Goal: Task Accomplishment & Management: Manage account settings

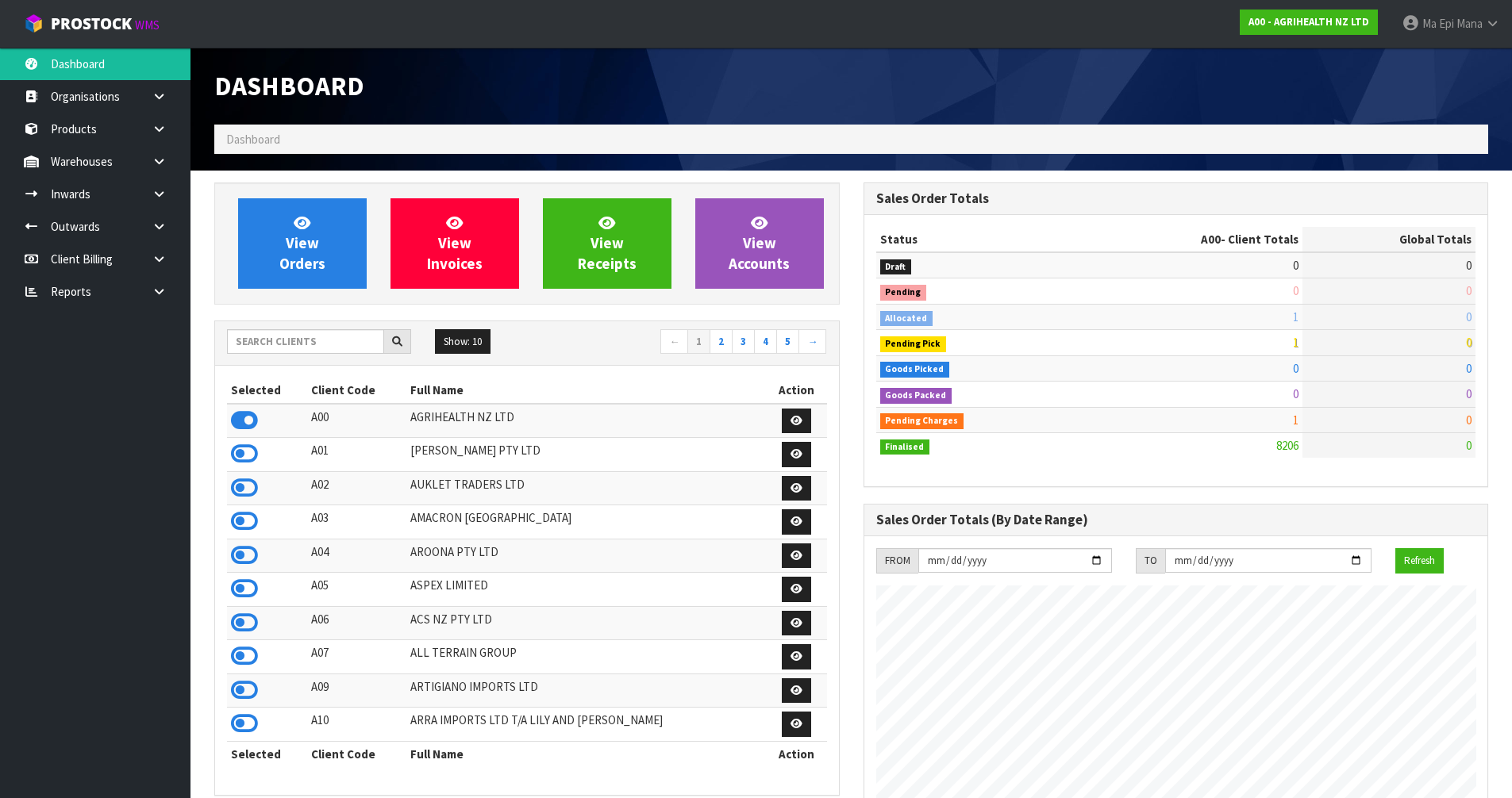
scroll to position [1201, 648]
click at [323, 342] on input "text" at bounding box center [306, 341] width 157 height 25
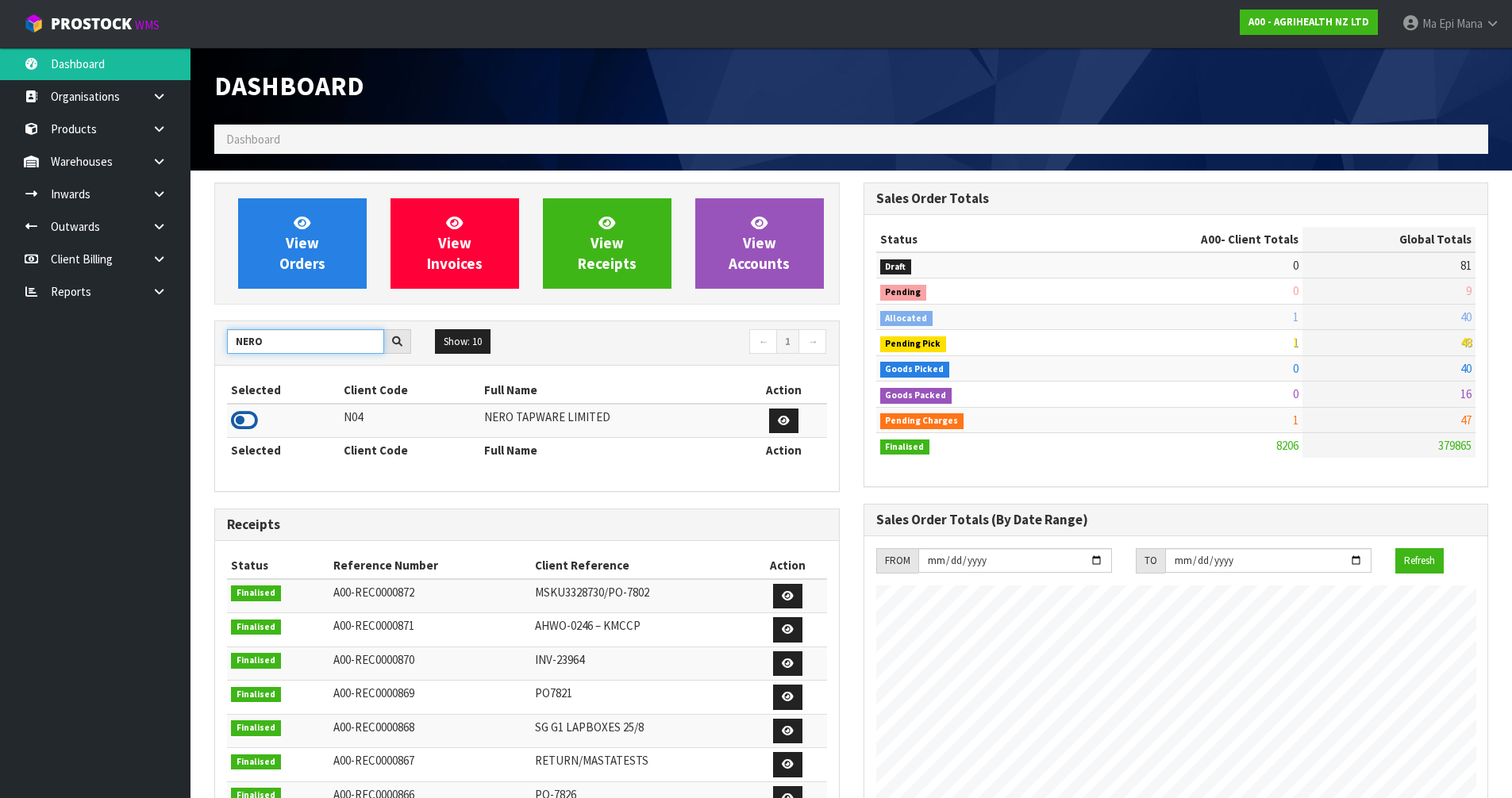
type input "NERO"
click at [243, 427] on icon at bounding box center [244, 420] width 27 height 24
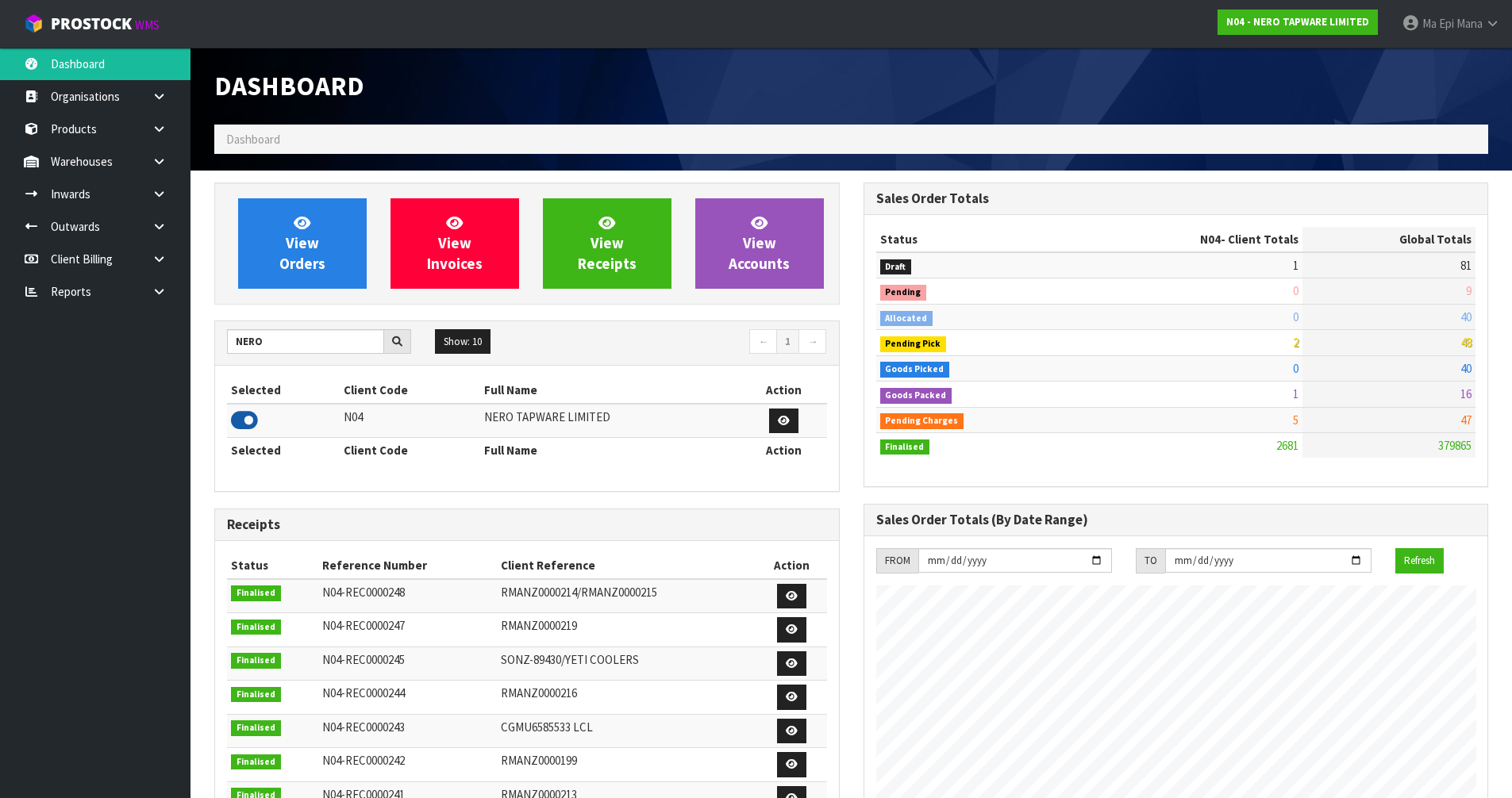
scroll to position [1235, 648]
click at [161, 193] on icon at bounding box center [158, 194] width 15 height 12
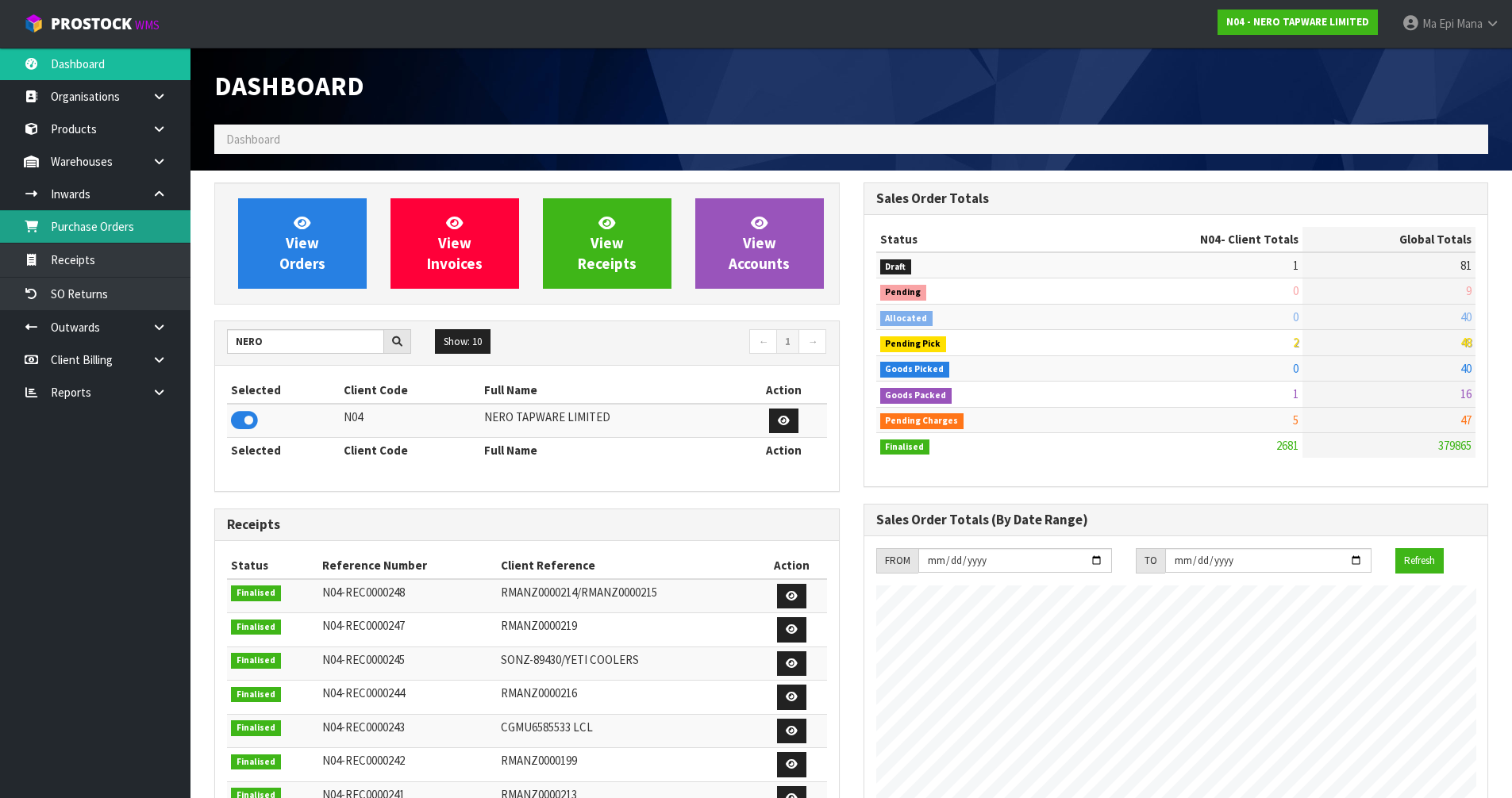
click at [146, 229] on link "Purchase Orders" at bounding box center [95, 226] width 190 height 33
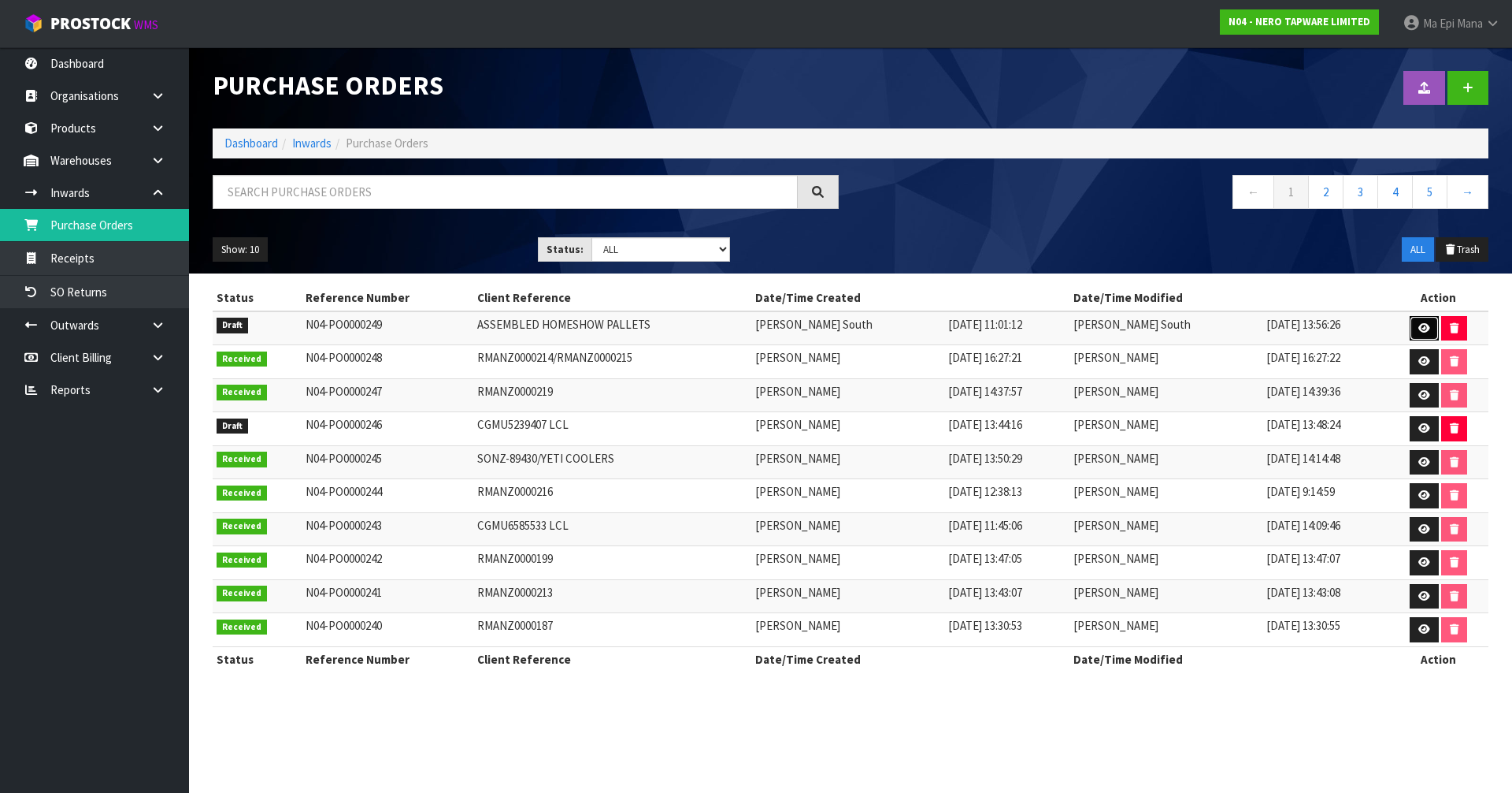
click at [1420, 330] on icon at bounding box center [1425, 328] width 12 height 10
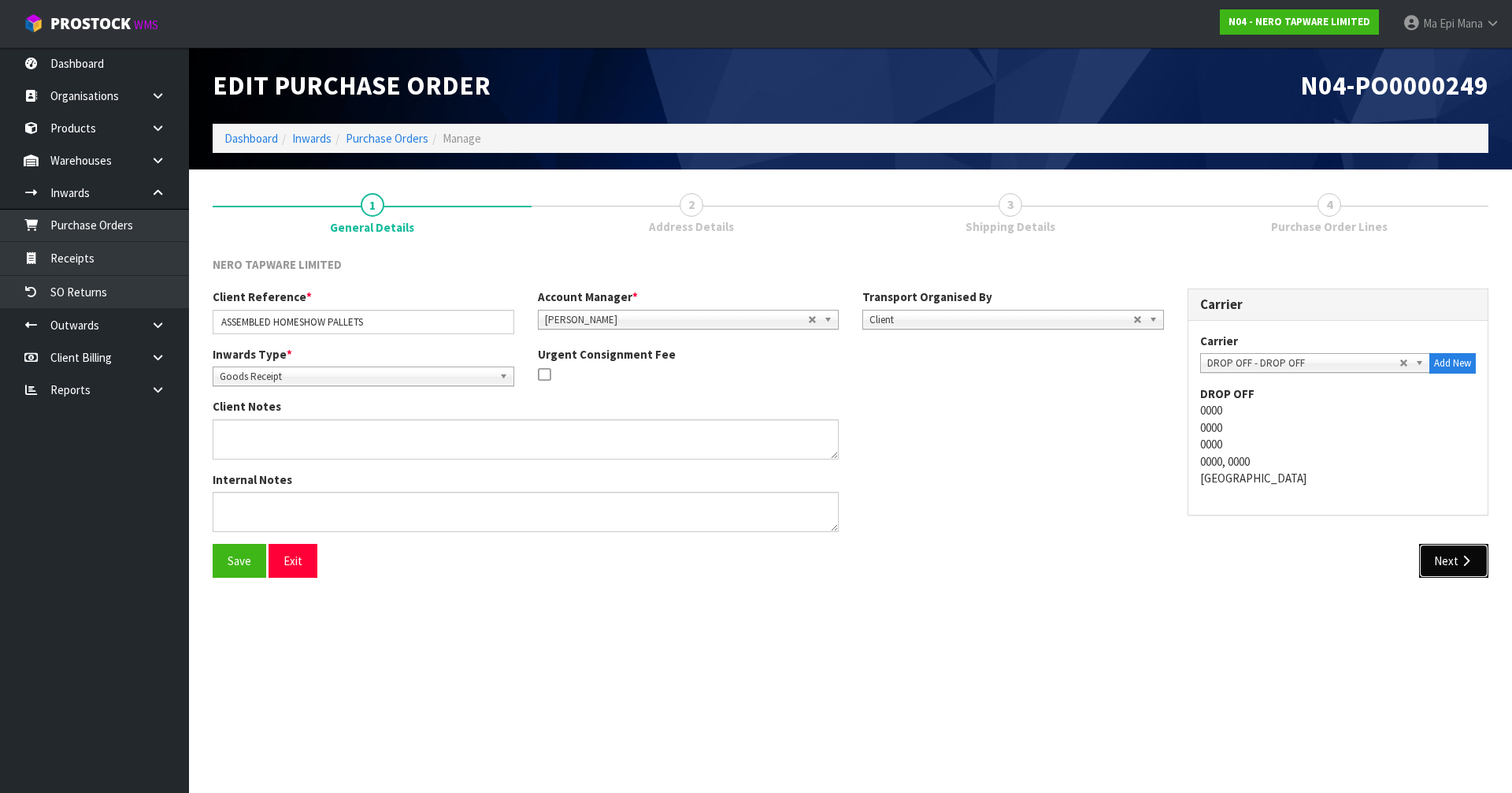
click at [1455, 554] on button "Next" at bounding box center [1455, 560] width 69 height 34
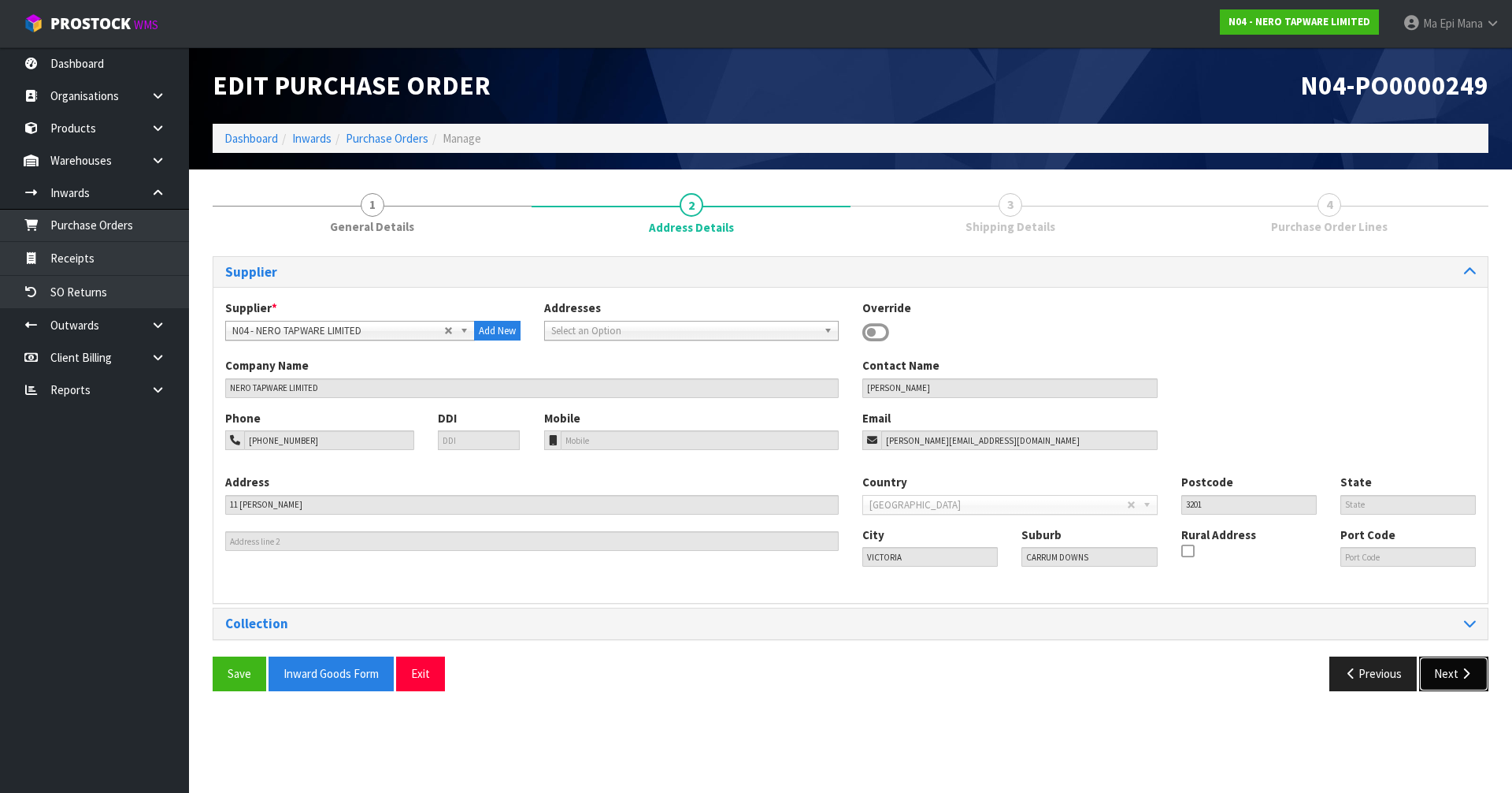
click at [1438, 672] on button "Next" at bounding box center [1455, 673] width 69 height 34
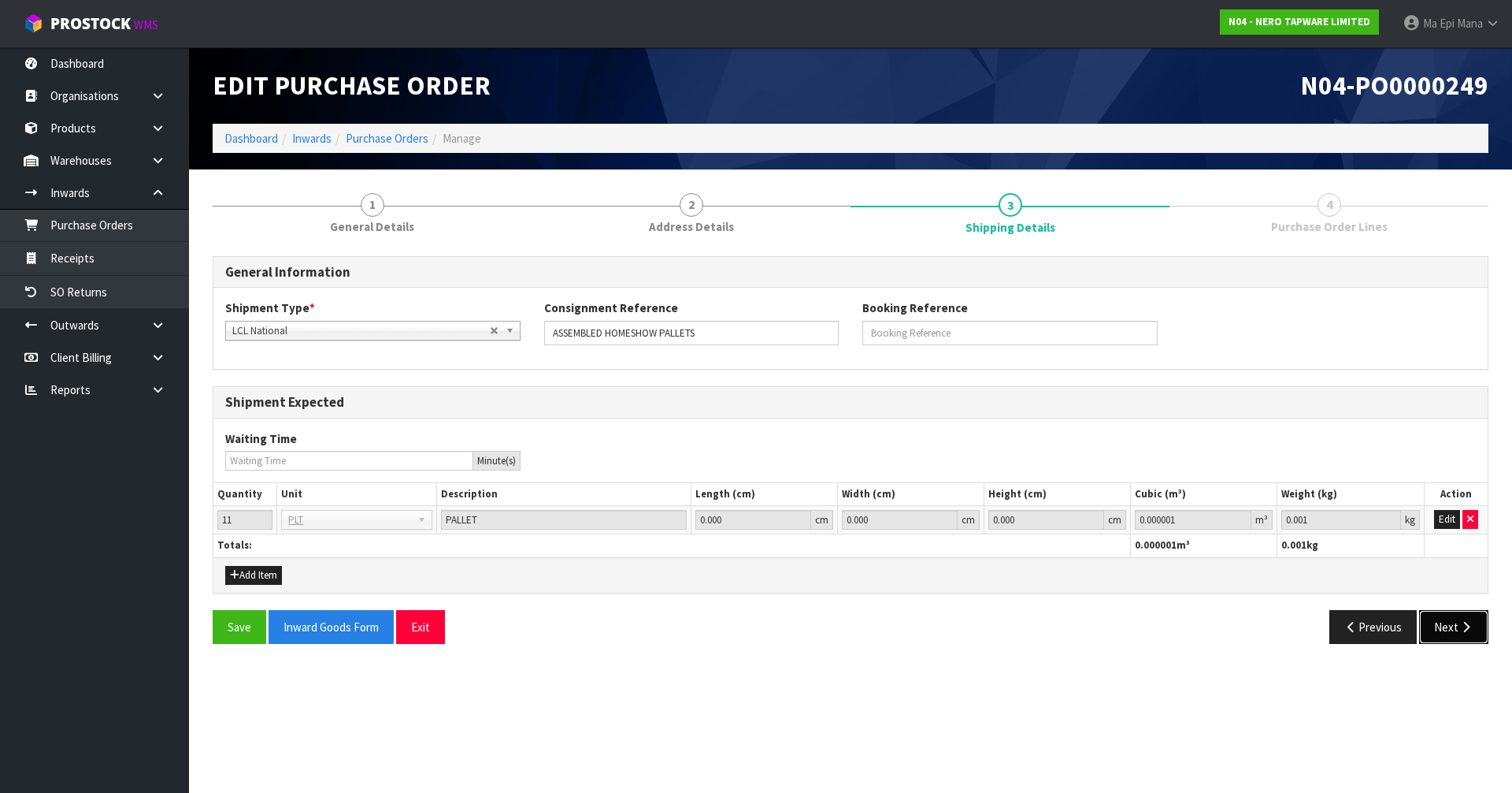
click at [1474, 639] on button "Next" at bounding box center [1455, 627] width 69 height 34
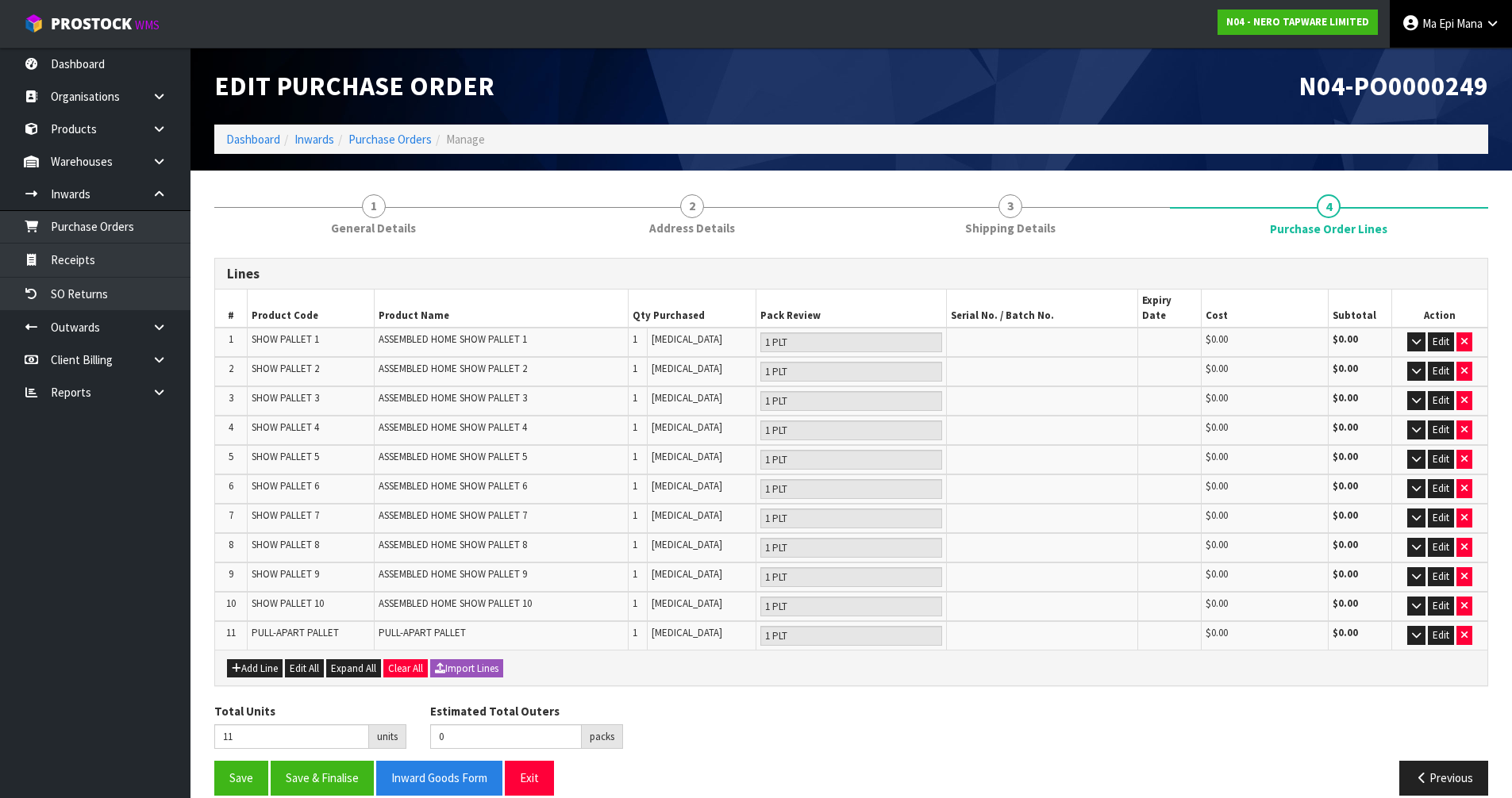
click at [1485, 24] on icon at bounding box center [1491, 24] width 15 height 12
click at [1452, 53] on link "Logout" at bounding box center [1448, 63] width 126 height 21
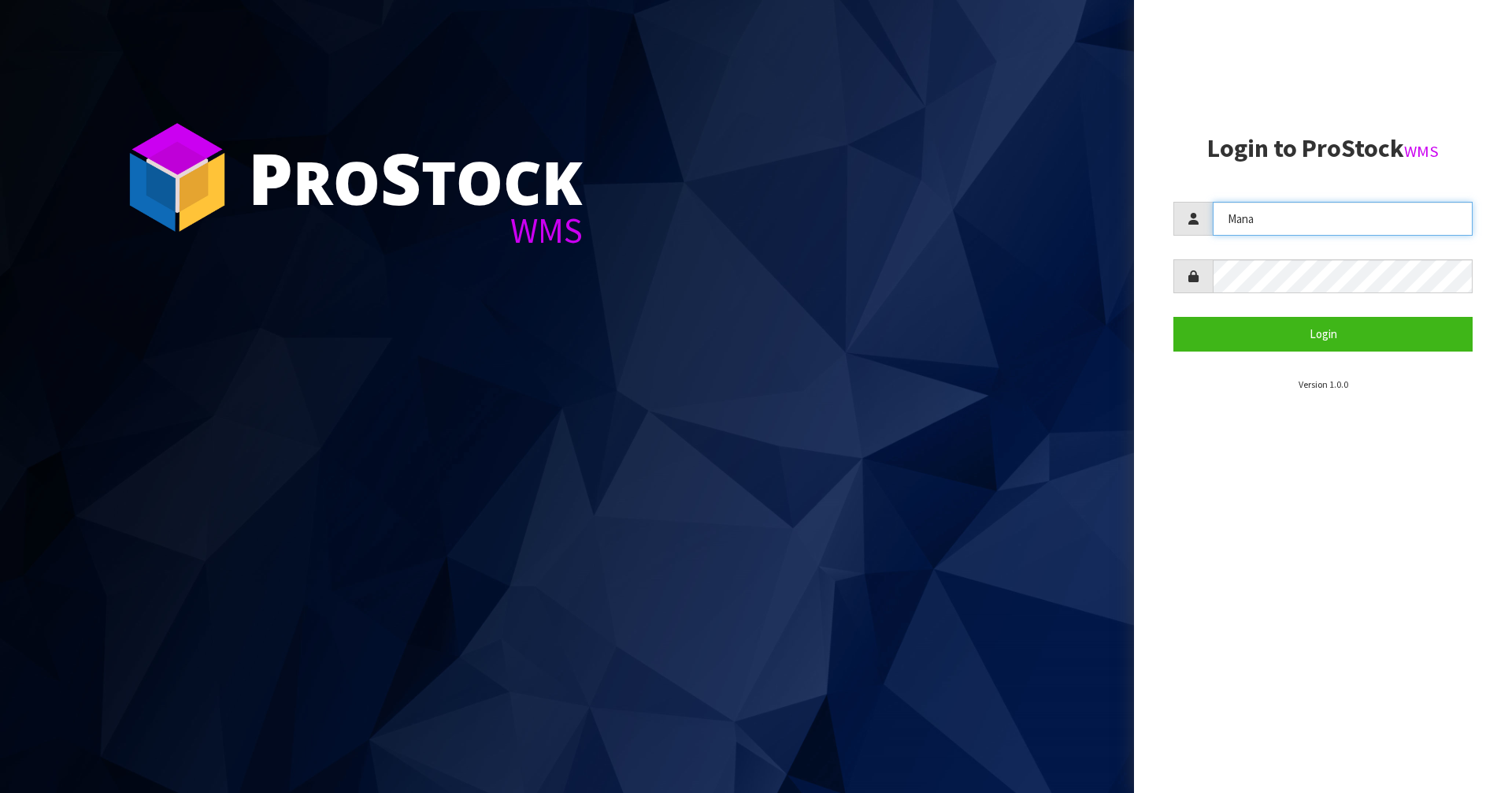
click at [1290, 215] on input "Mana" at bounding box center [1343, 219] width 260 height 34
type input "Zackary"
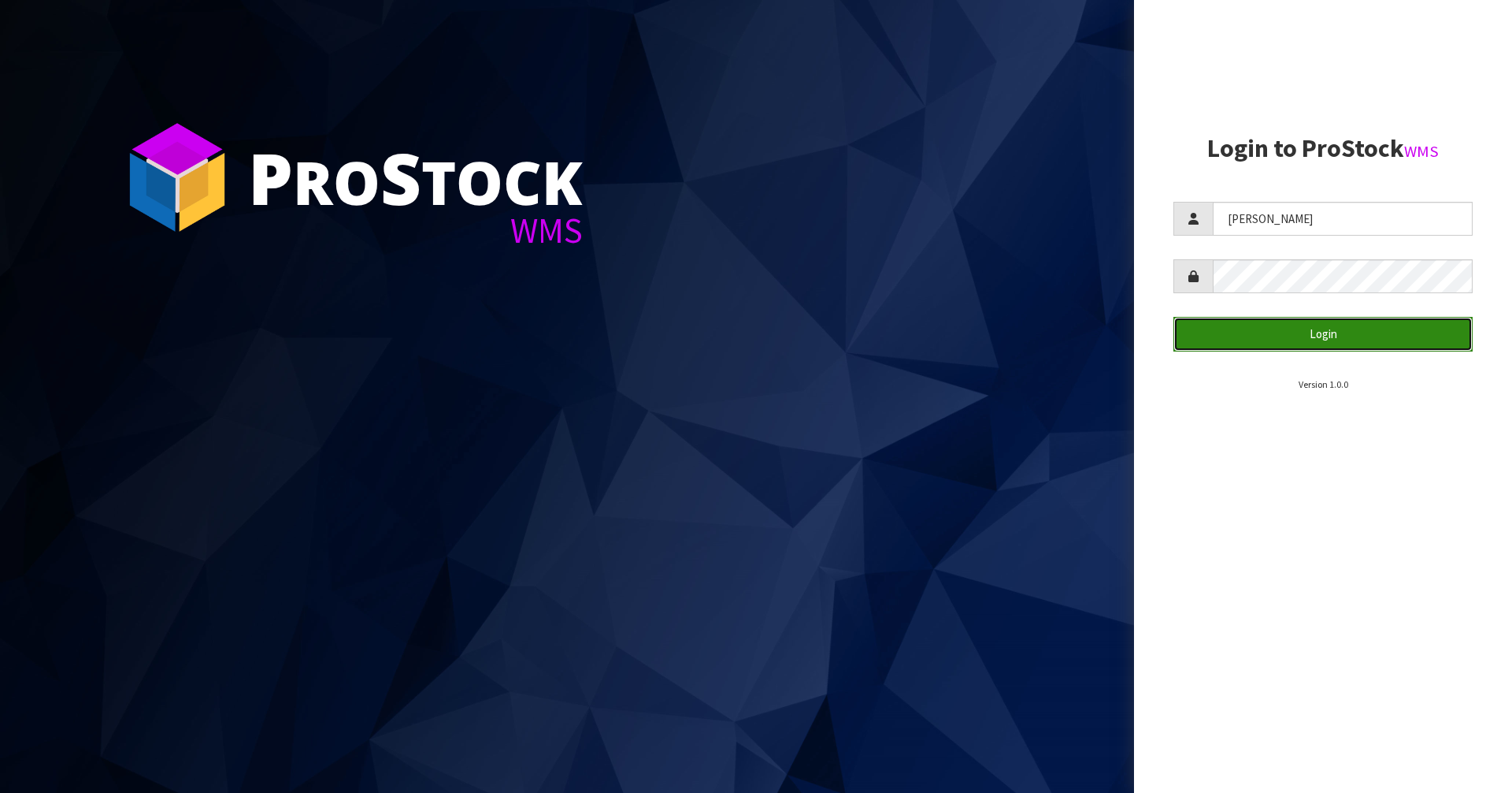
click at [1339, 327] on button "Login" at bounding box center [1323, 334] width 300 height 34
